Goal: Find specific page/section: Find specific page/section

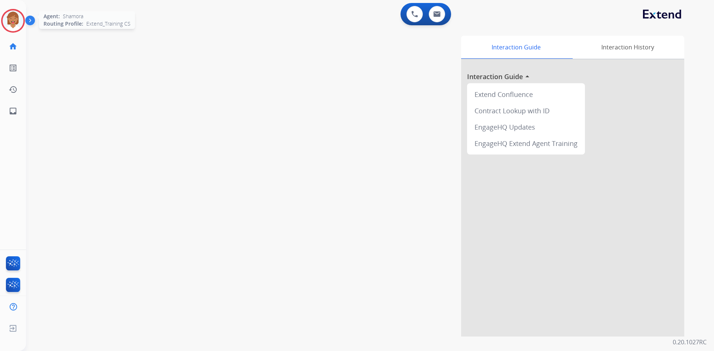
click at [18, 23] on img at bounding box center [13, 20] width 21 height 21
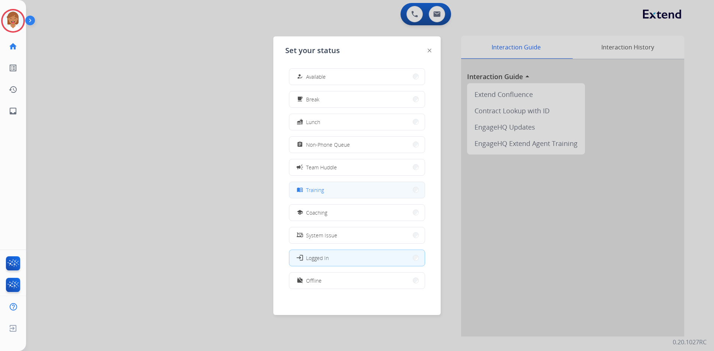
click at [313, 188] on span "Training" at bounding box center [315, 190] width 18 height 8
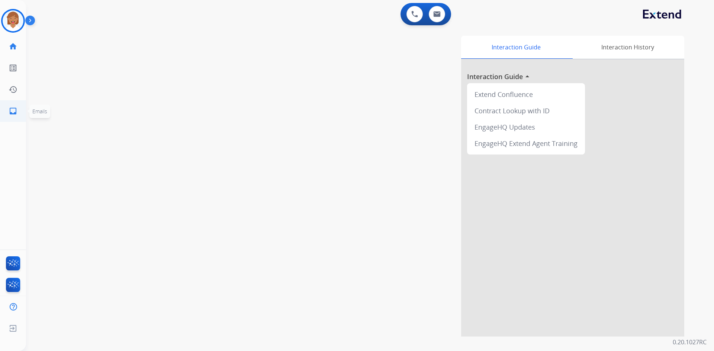
click at [16, 113] on mat-icon "inbox" at bounding box center [13, 111] width 9 height 9
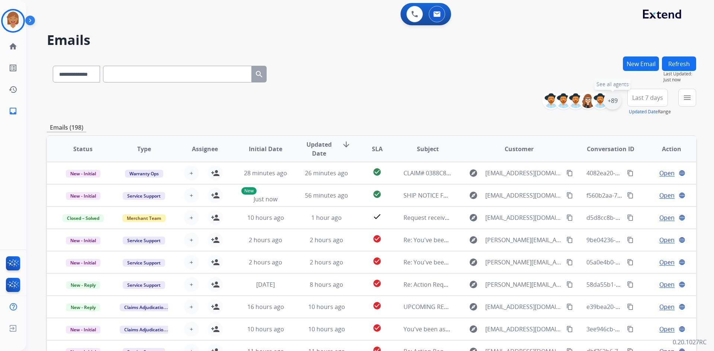
click at [610, 105] on div "+89" at bounding box center [613, 101] width 18 height 18
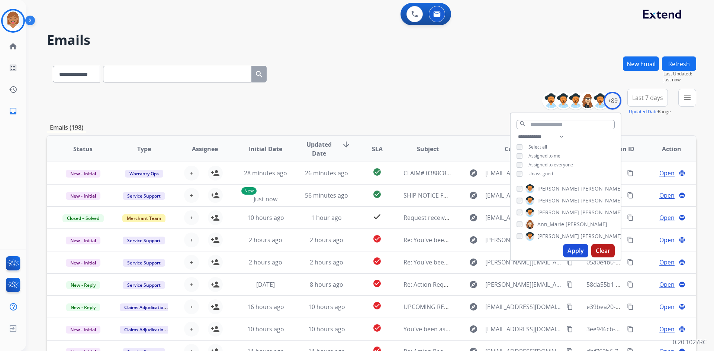
click at [576, 254] on button "Apply" at bounding box center [575, 250] width 25 height 13
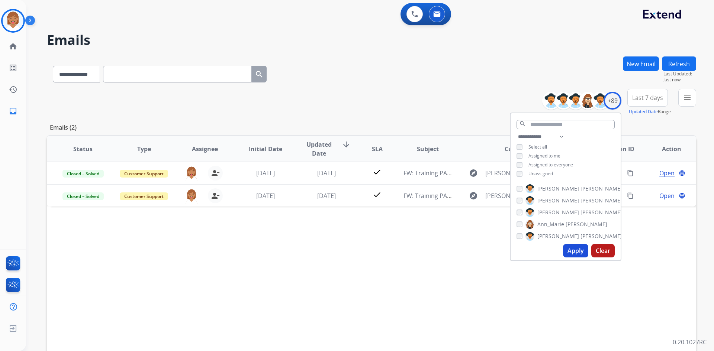
click at [635, 129] on div "Emails (2)" at bounding box center [371, 127] width 649 height 9
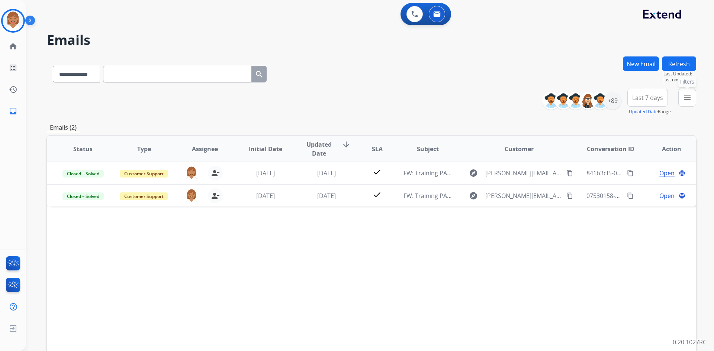
click at [687, 100] on mat-icon "menu" at bounding box center [687, 97] width 9 height 9
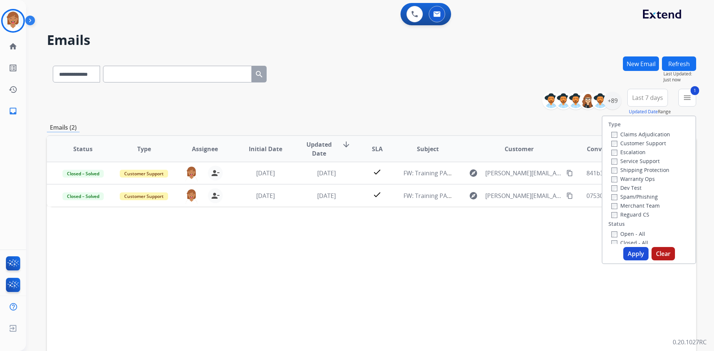
click at [630, 252] on button "Apply" at bounding box center [635, 253] width 25 height 13
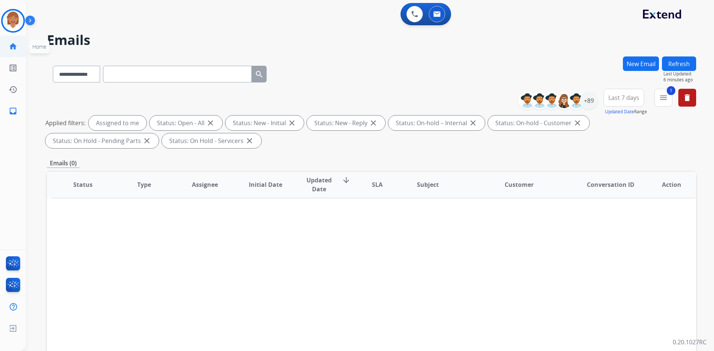
click at [15, 49] on mat-icon "home" at bounding box center [13, 46] width 9 height 9
